Goal: Navigation & Orientation: Find specific page/section

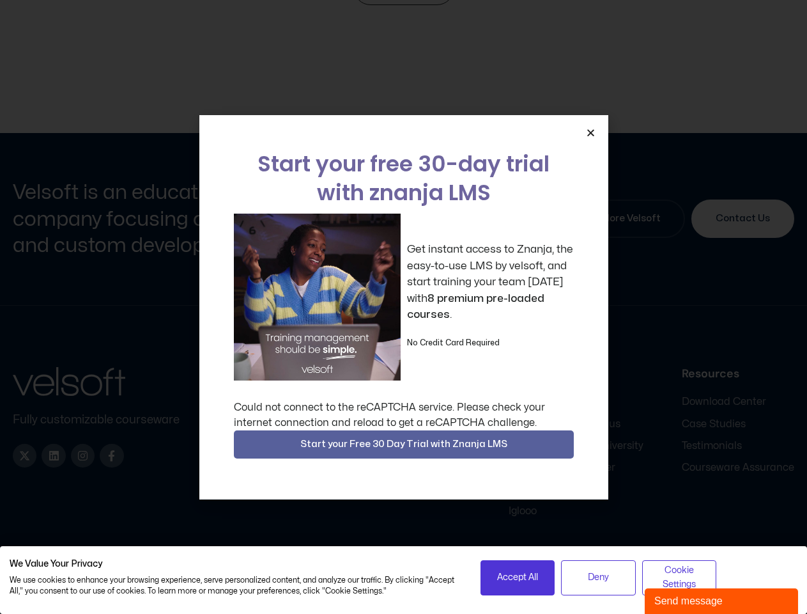
click at [403, 307] on div "Get instant access to Znanja, the easy-to-use LMS by velsoft, and start trainin…" at bounding box center [404, 296] width 340 height 167
click at [591, 132] on icon "Close" at bounding box center [591, 133] width 10 height 10
click at [404, 444] on div "Company Home About Careers Contact Content Courseware SCORM Courses Articulate …" at bounding box center [498, 442] width 594 height 151
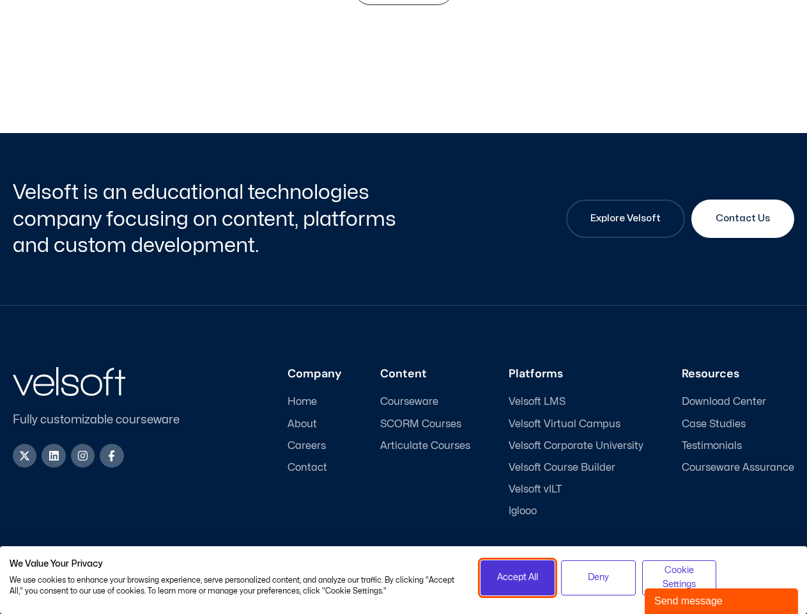
click at [518, 577] on span "Accept All" at bounding box center [517, 577] width 41 height 14
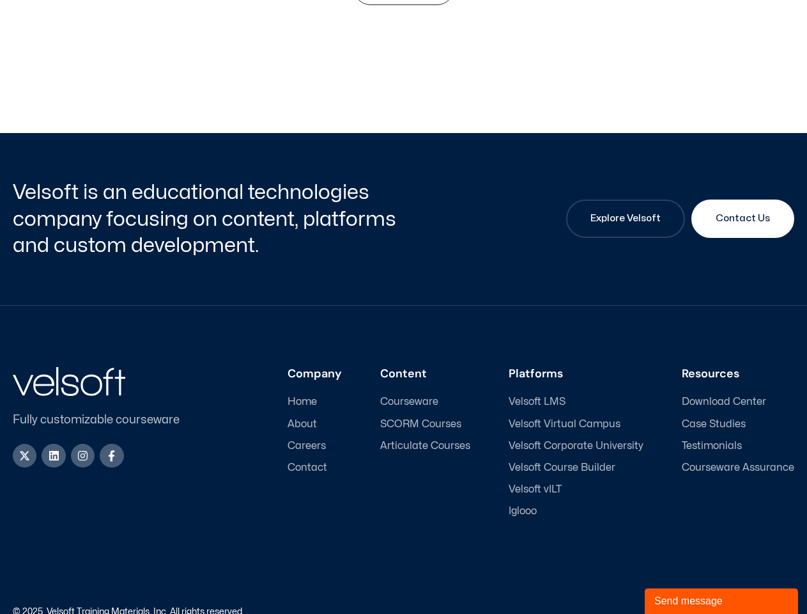
click at [598, 607] on div "Accessibility Policy | Privacy Policy" at bounding box center [599, 611] width 391 height 9
click at [679, 607] on link "Accessibility Policy" at bounding box center [684, 611] width 77 height 8
click at [722, 601] on div "Send message" at bounding box center [721, 600] width 134 height 15
